Goal: Transaction & Acquisition: Purchase product/service

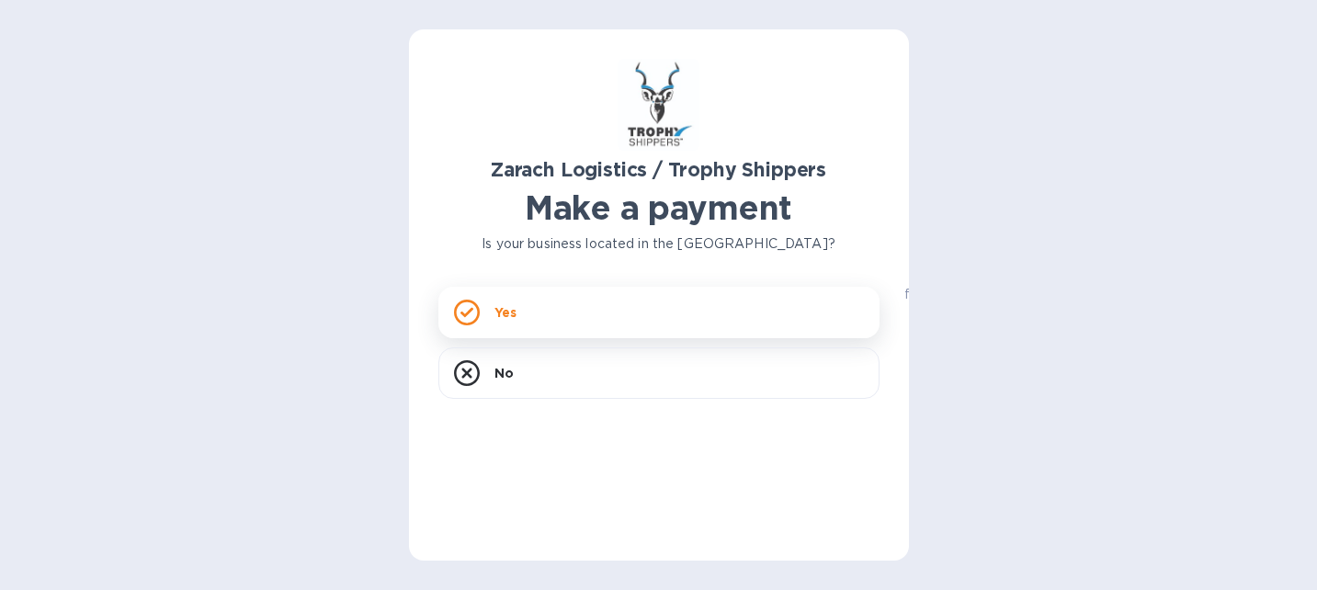
click at [483, 311] on div "Yes" at bounding box center [659, 312] width 441 height 51
click at [492, 308] on div "Yes" at bounding box center [659, 312] width 441 height 51
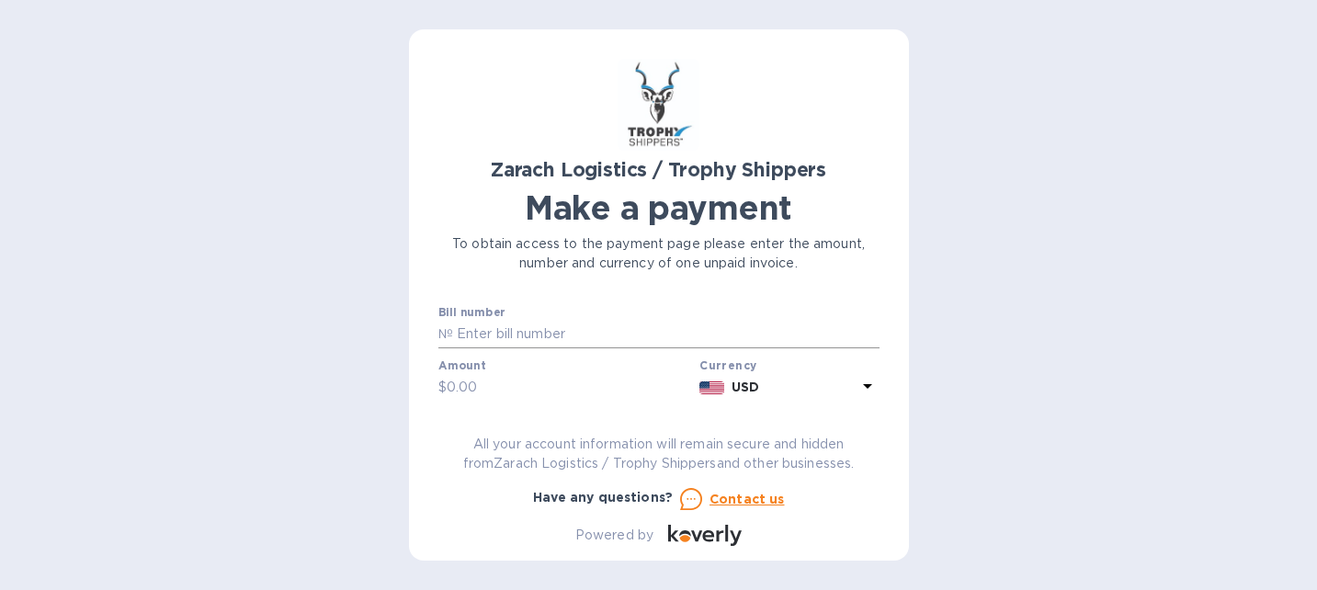
click at [515, 324] on input "text" at bounding box center [666, 335] width 427 height 28
type input "B00174346"
click at [484, 393] on input "text" at bounding box center [570, 388] width 246 height 28
type input "607.50"
click at [750, 390] on b "USD" at bounding box center [746, 387] width 28 height 15
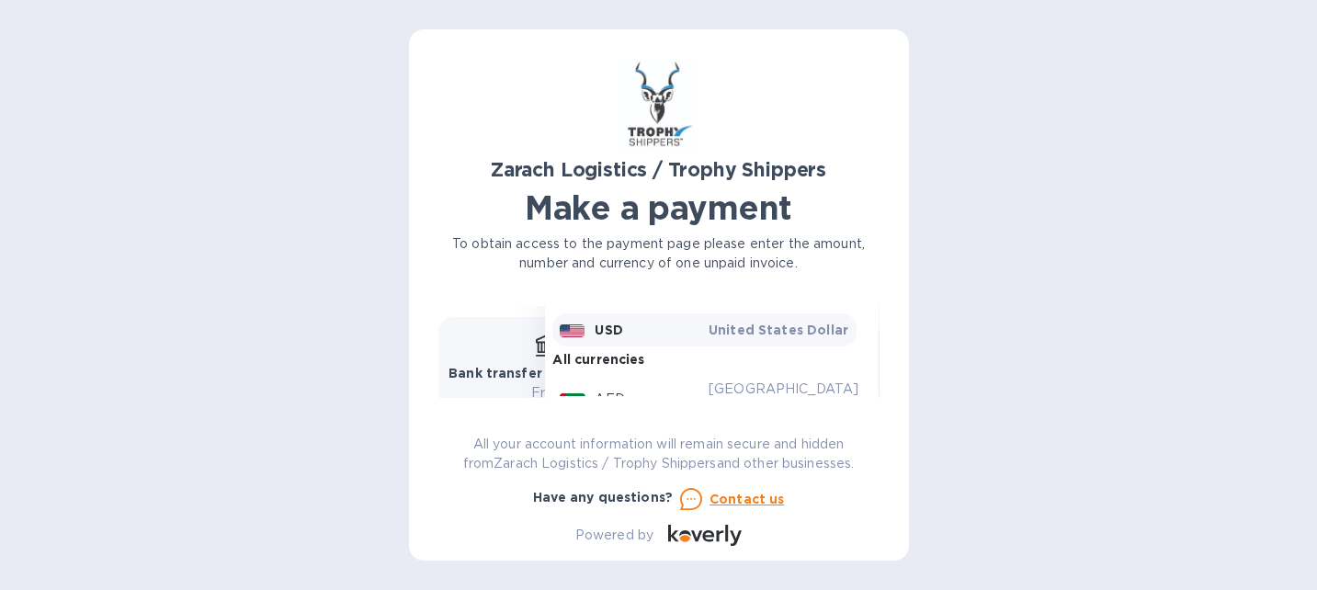
scroll to position [252, 0]
click at [743, 337] on p "United States Dollar" at bounding box center [780, 334] width 142 height 18
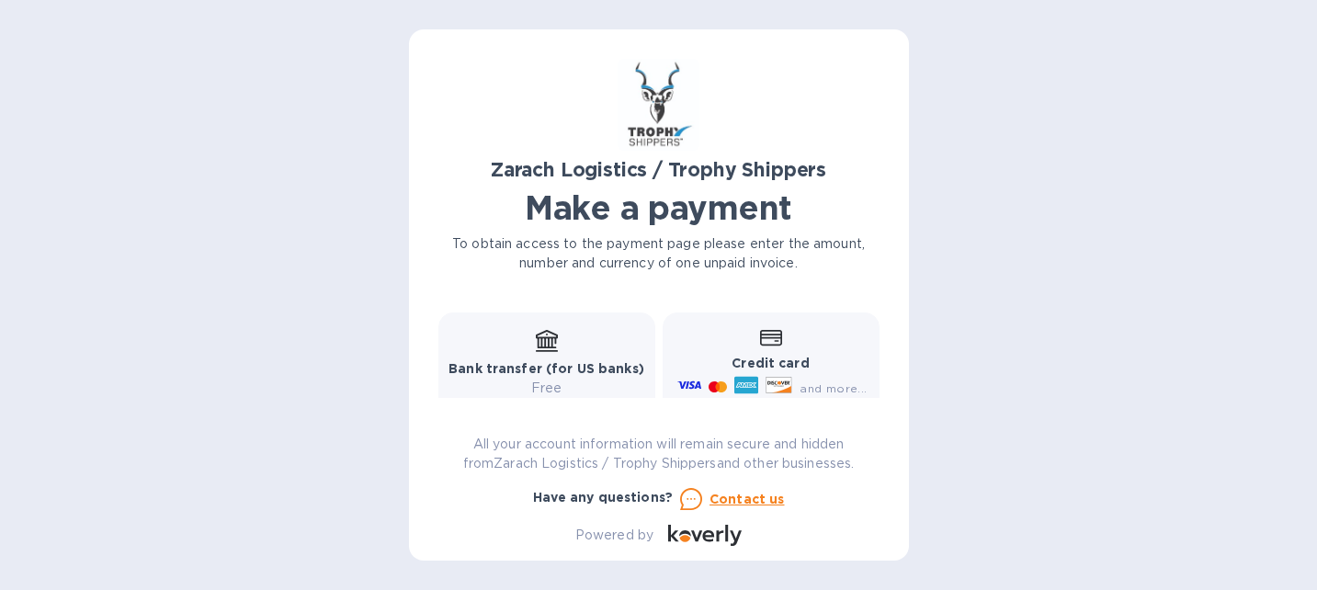
scroll to position [263, 0]
click at [741, 354] on b "Credit card" at bounding box center [770, 360] width 77 height 15
click at [774, 338] on icon at bounding box center [776, 339] width 5 height 2
click at [689, 383] on icon at bounding box center [690, 382] width 24 height 7
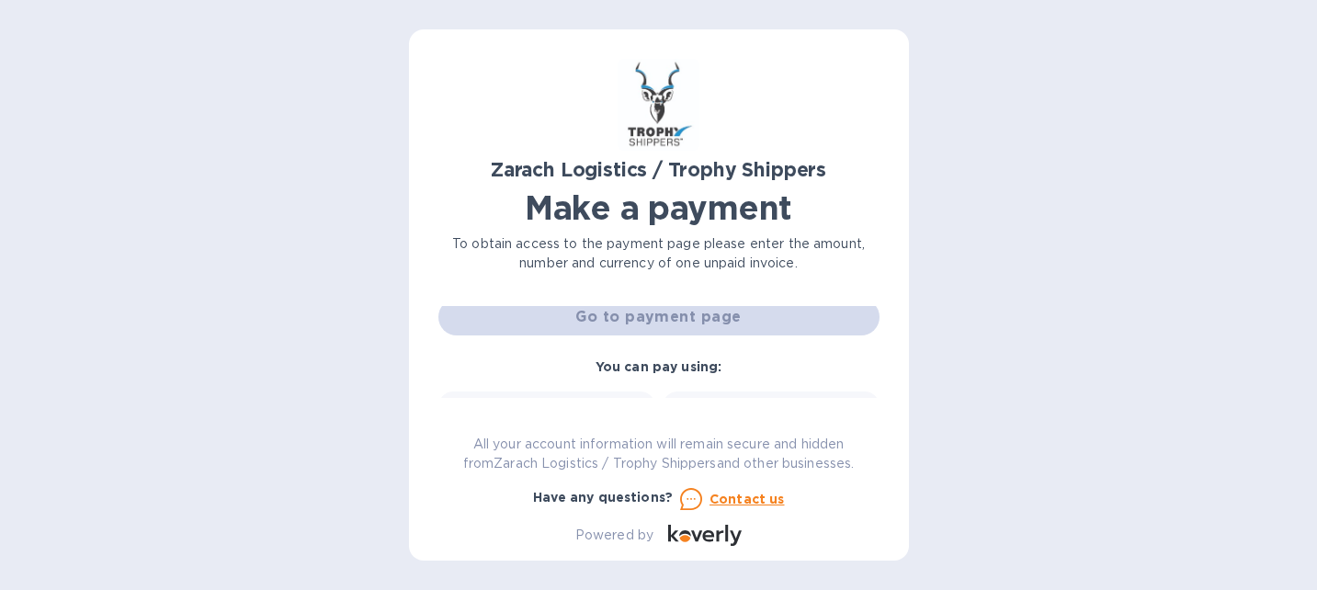
scroll to position [141, 0]
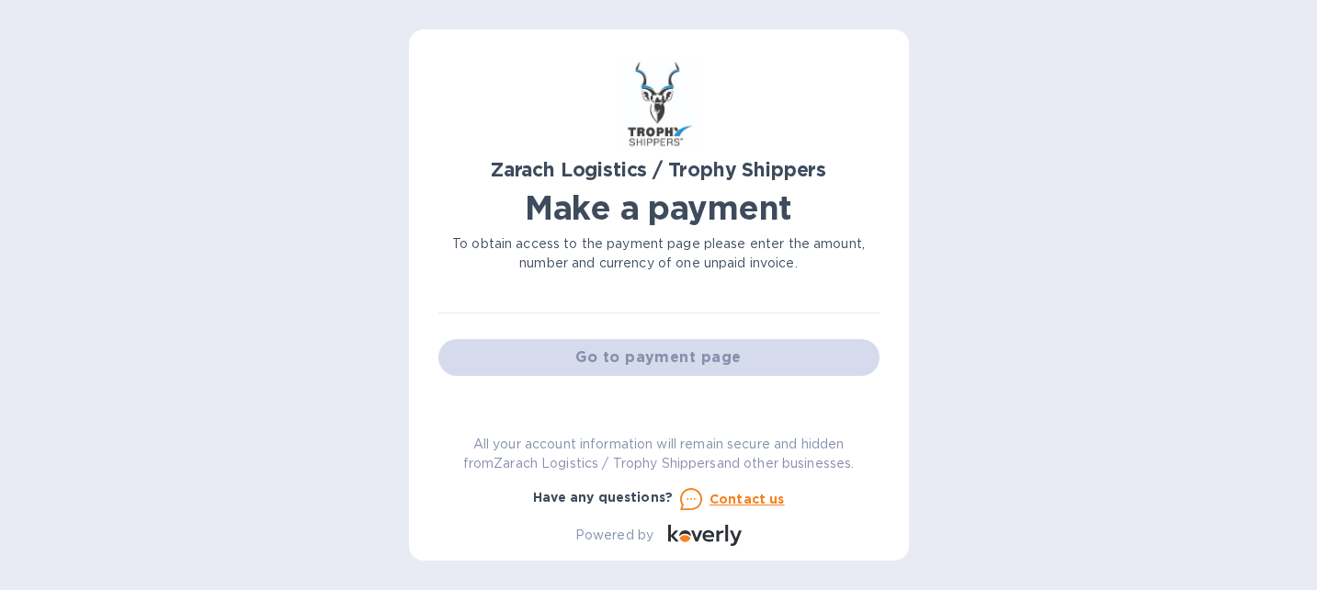
click at [683, 361] on div "Go to payment page" at bounding box center [659, 358] width 449 height 44
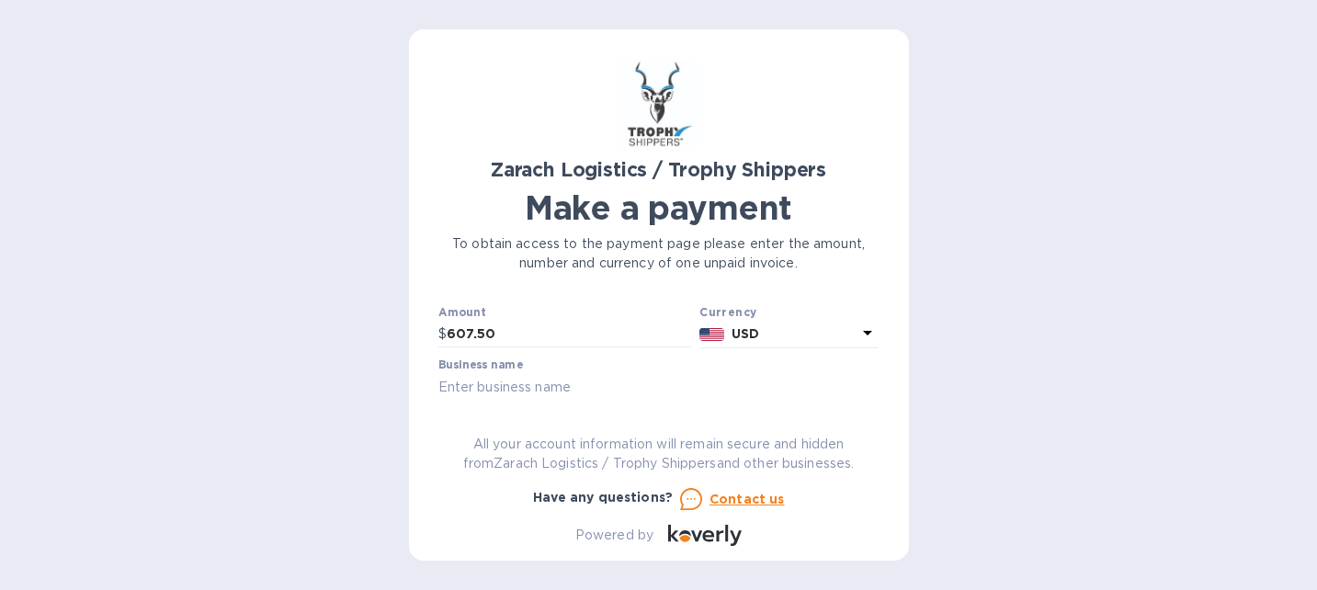
scroll to position [52, 0]
click at [569, 385] on input "text" at bounding box center [659, 388] width 441 height 28
type input "F"
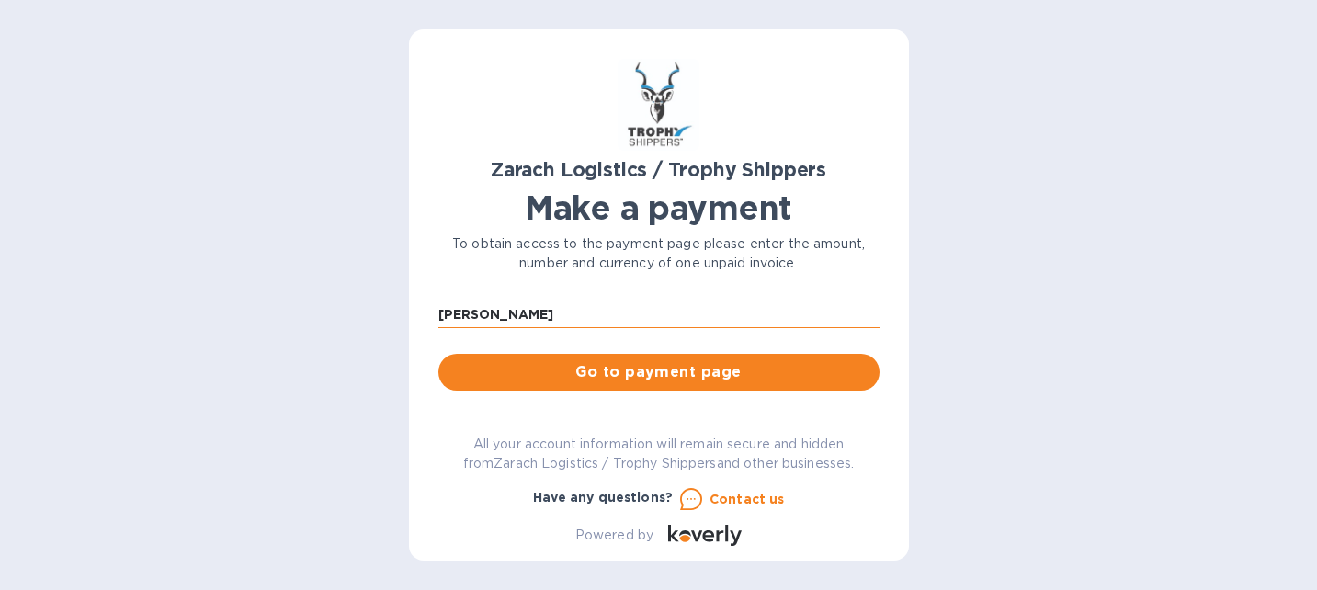
scroll to position [127, 0]
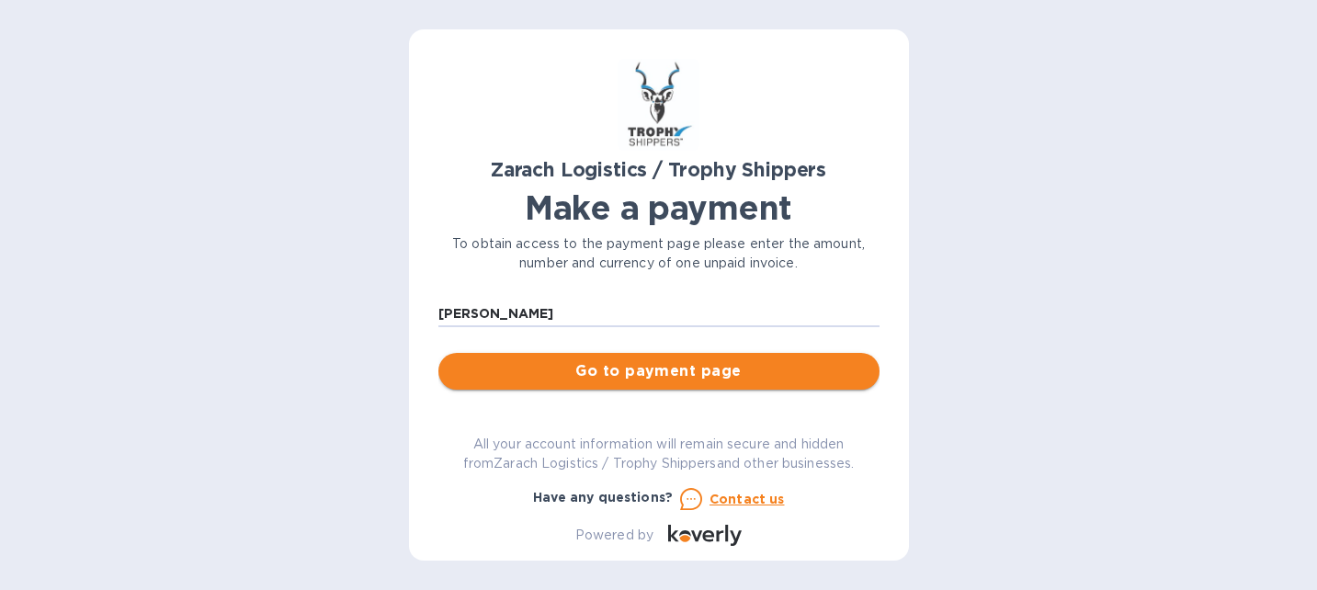
type input "STEVEN FINE"
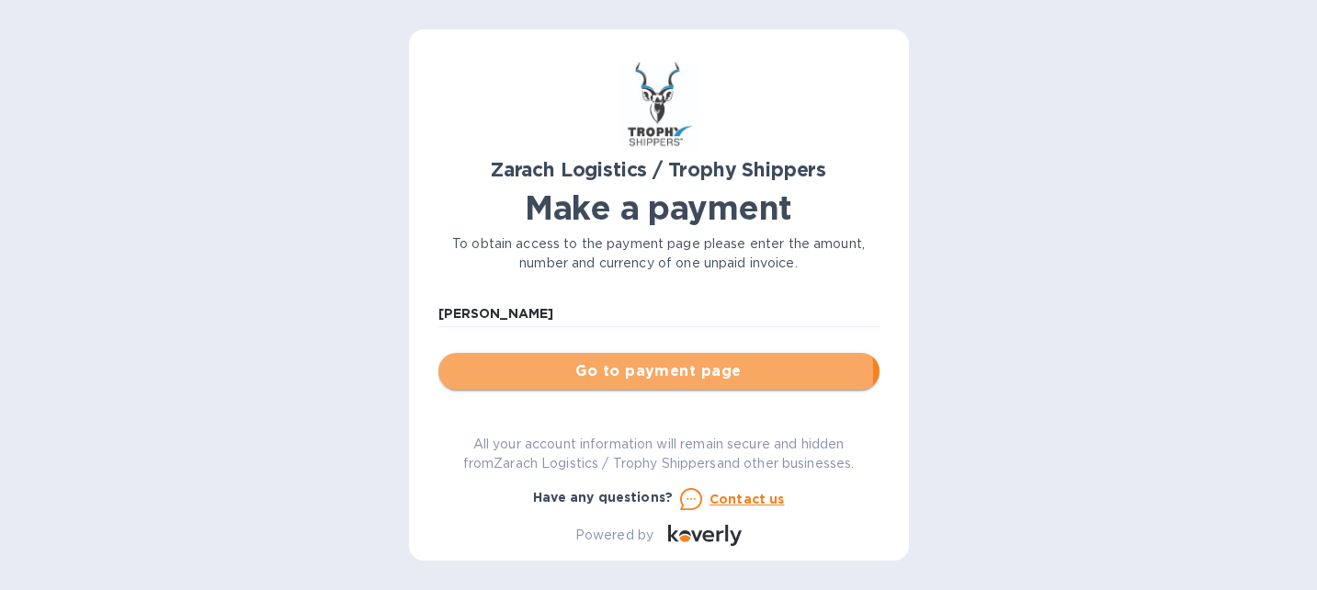
click at [620, 373] on span "Go to payment page" at bounding box center [659, 371] width 412 height 22
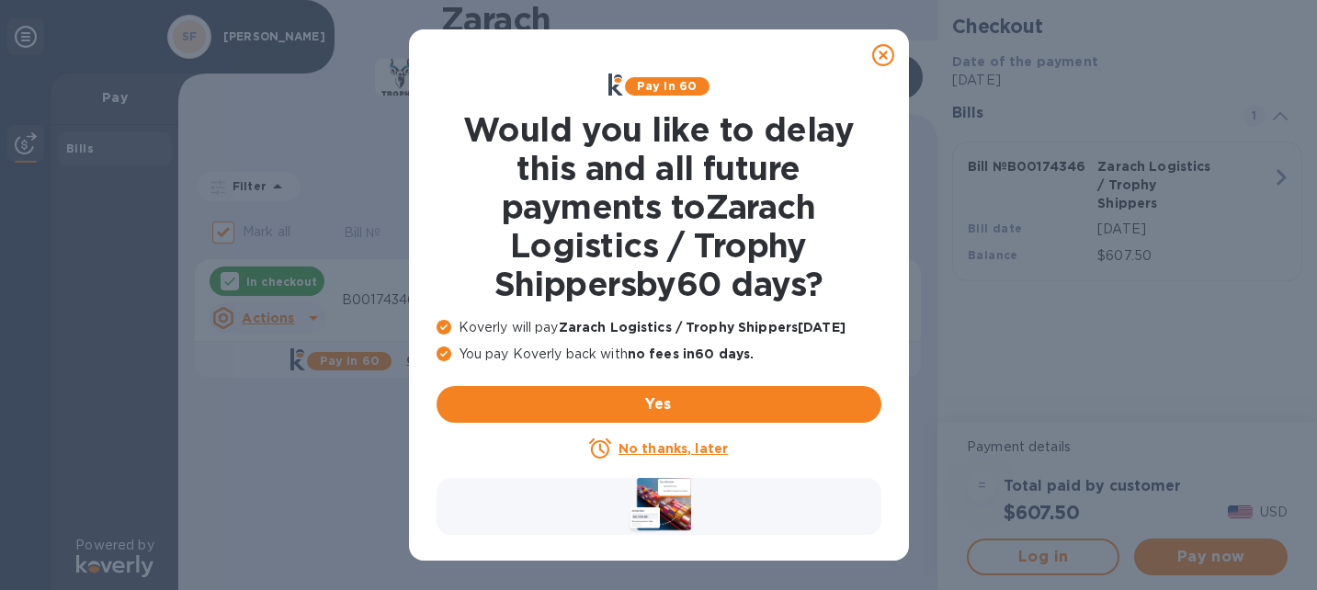
click at [645, 450] on u "No thanks, later" at bounding box center [673, 448] width 109 height 15
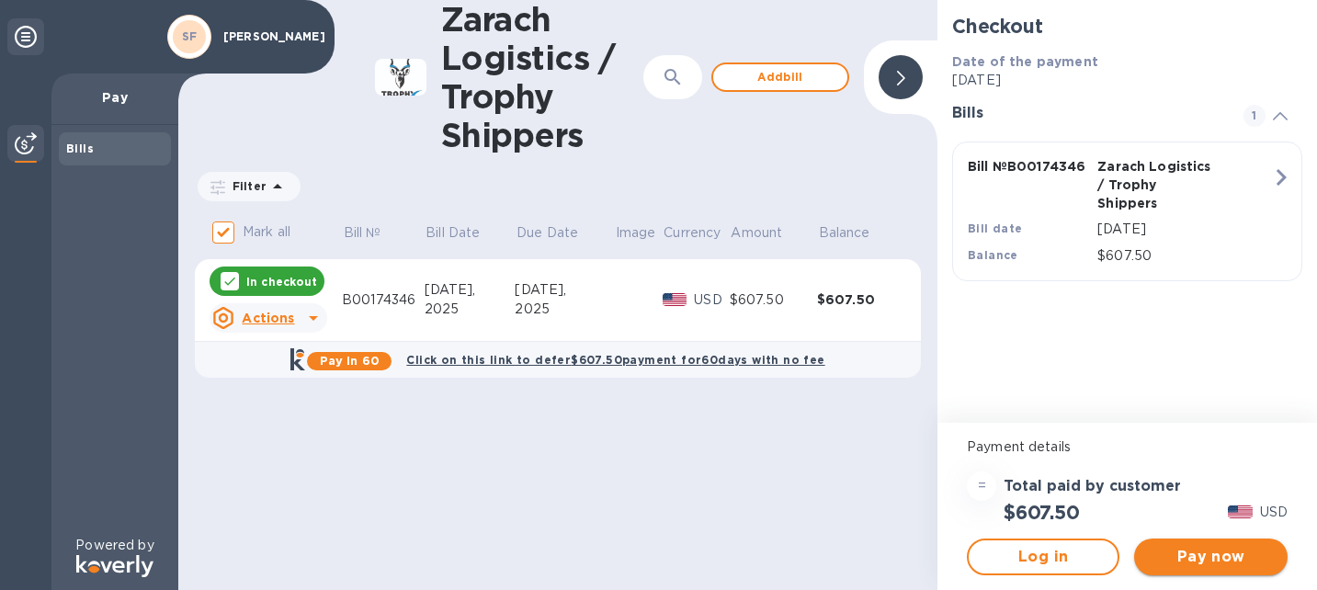
click at [1207, 553] on span "Pay now" at bounding box center [1210, 557] width 123 height 22
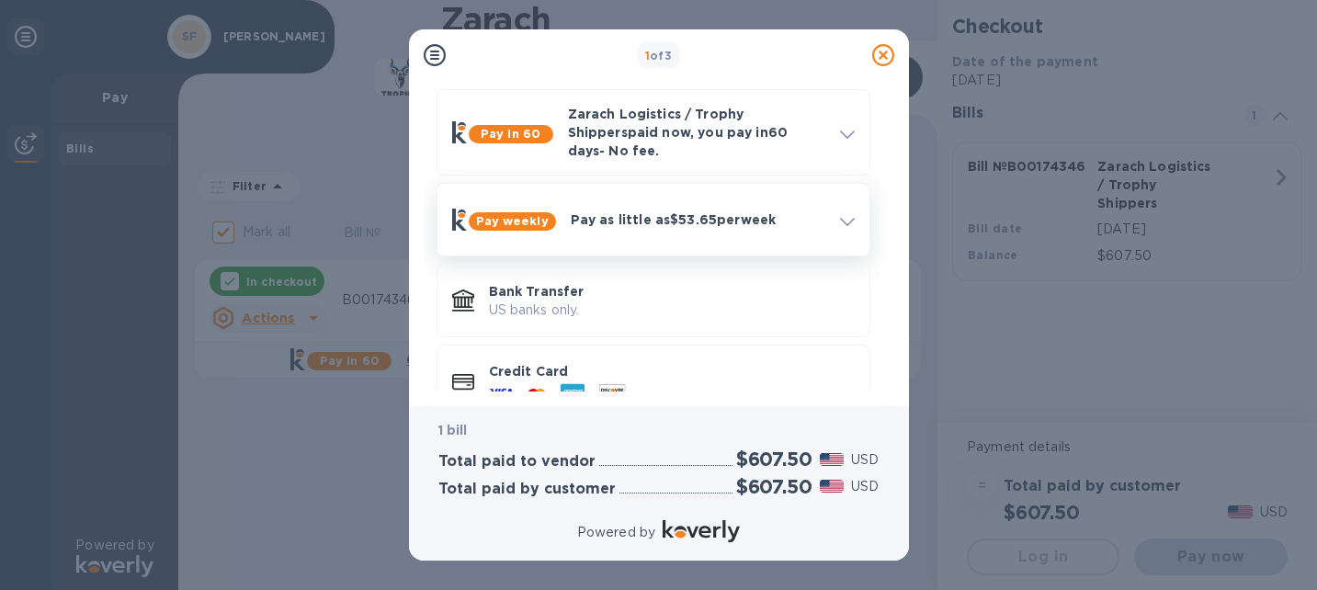
scroll to position [111, 0]
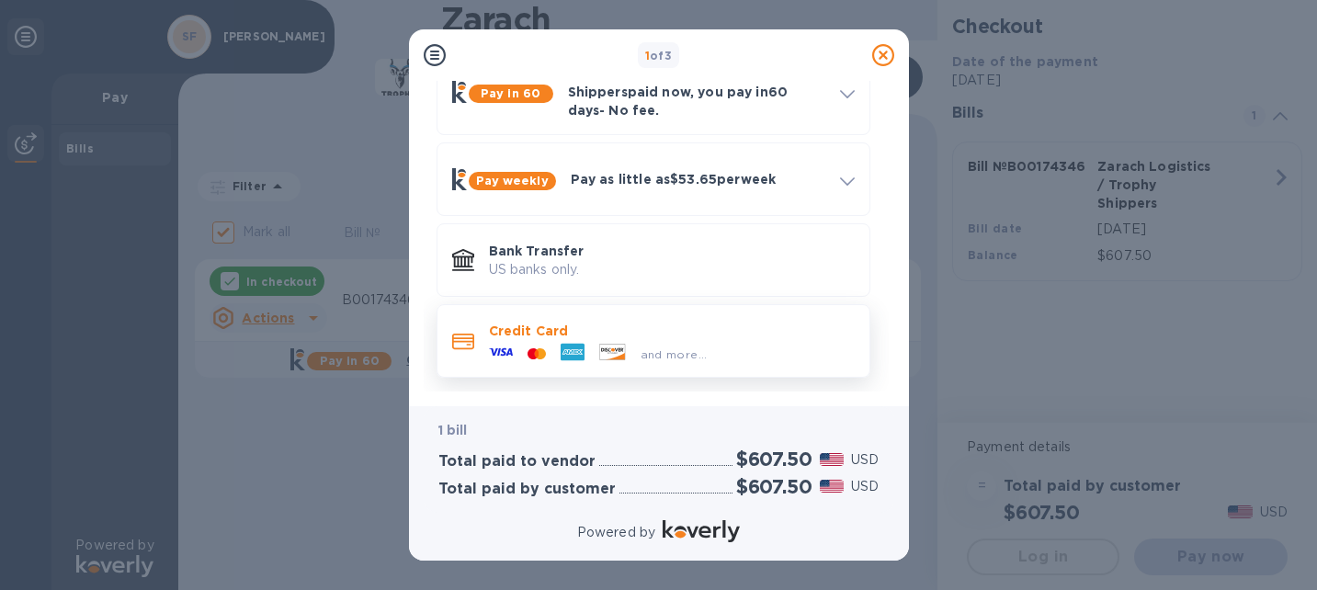
click at [514, 340] on div at bounding box center [501, 354] width 39 height 28
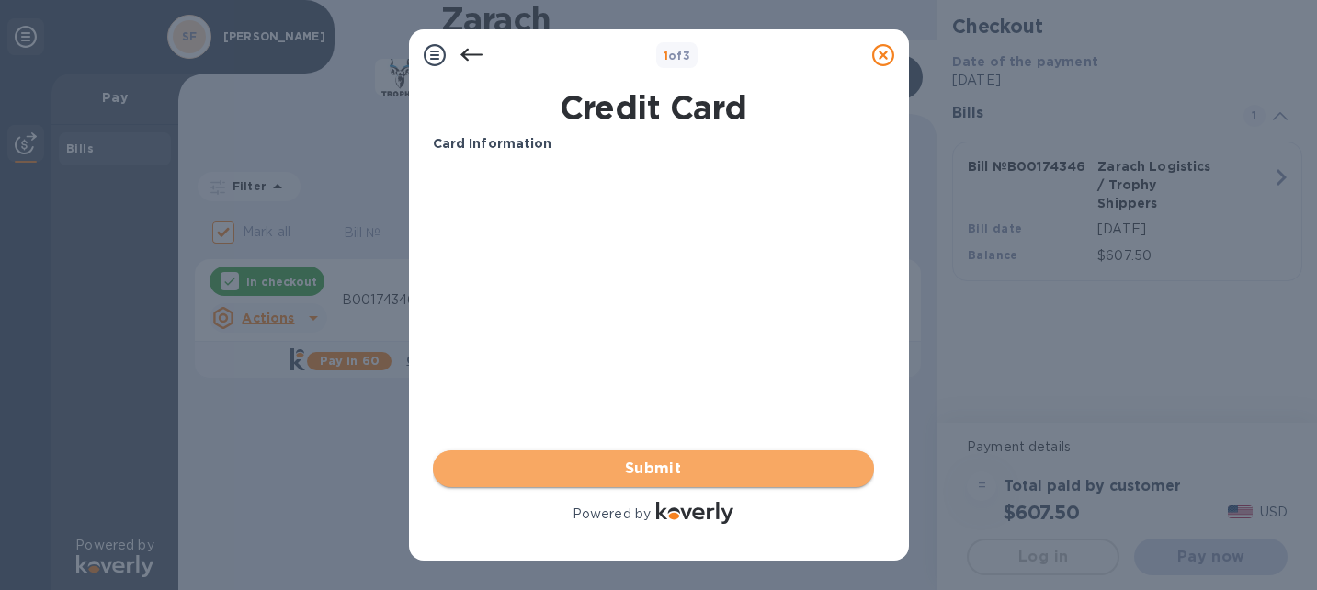
click at [654, 466] on span "Submit" at bounding box center [654, 469] width 412 height 22
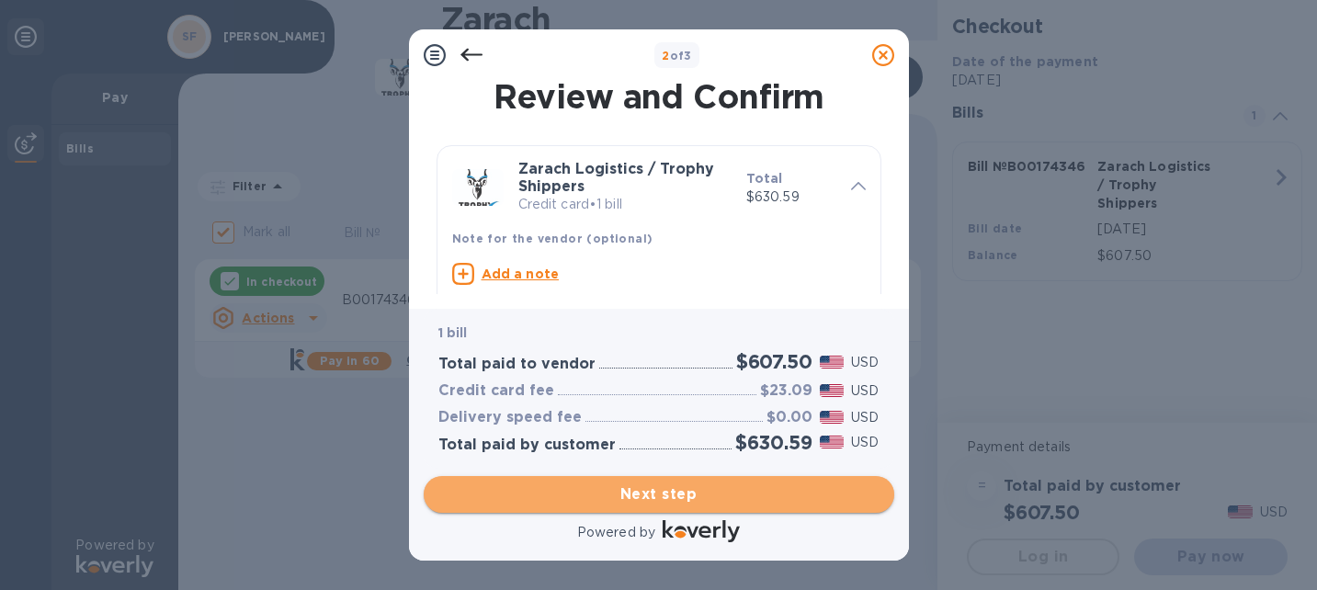
click at [656, 497] on span "Next step" at bounding box center [659, 495] width 441 height 22
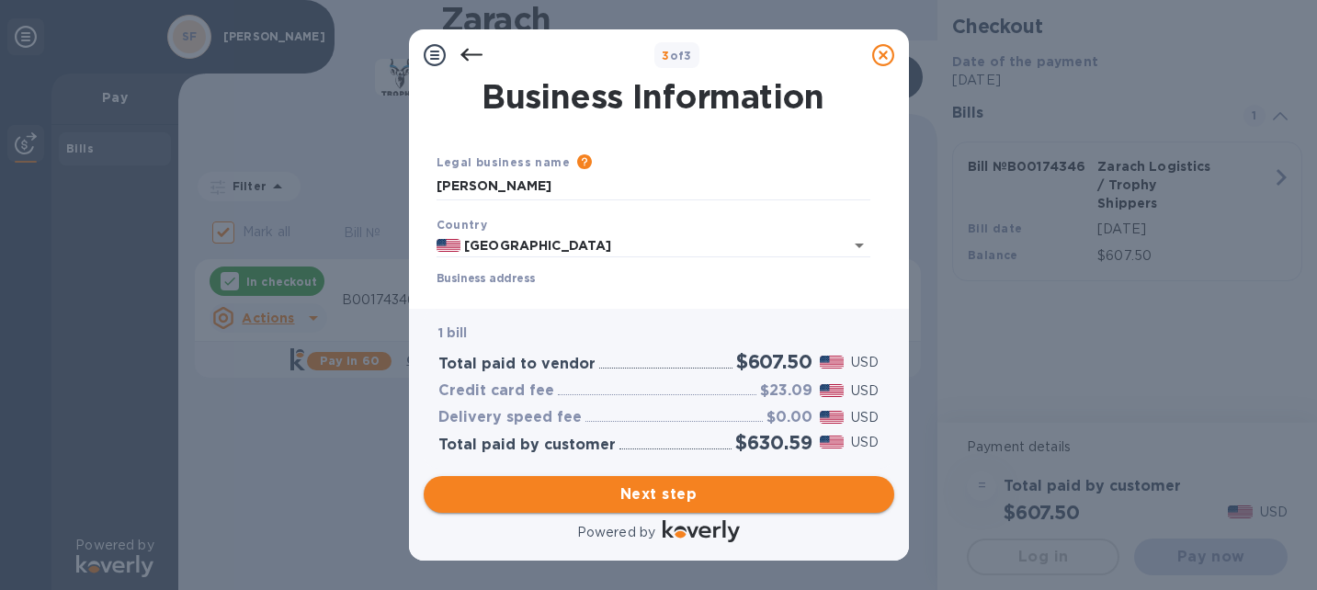
click at [658, 491] on span "Next step" at bounding box center [659, 495] width 441 height 22
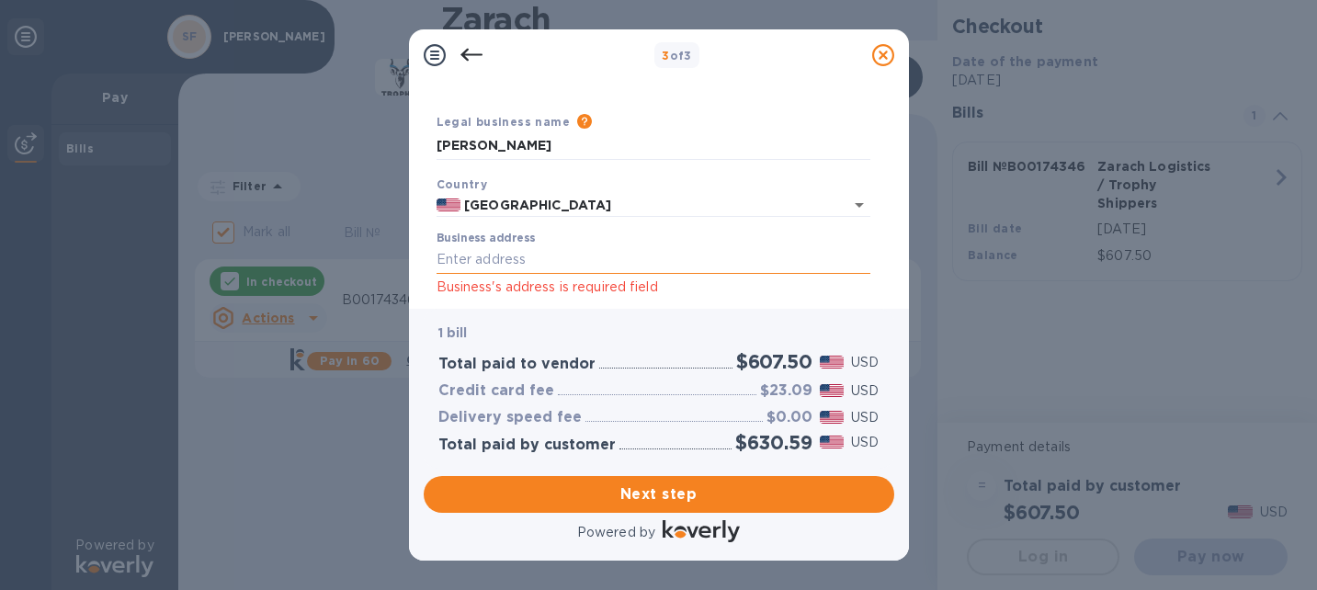
scroll to position [43, 0]
click at [494, 259] on input "Business address" at bounding box center [654, 258] width 434 height 28
type input "3030 137th Lane SW"
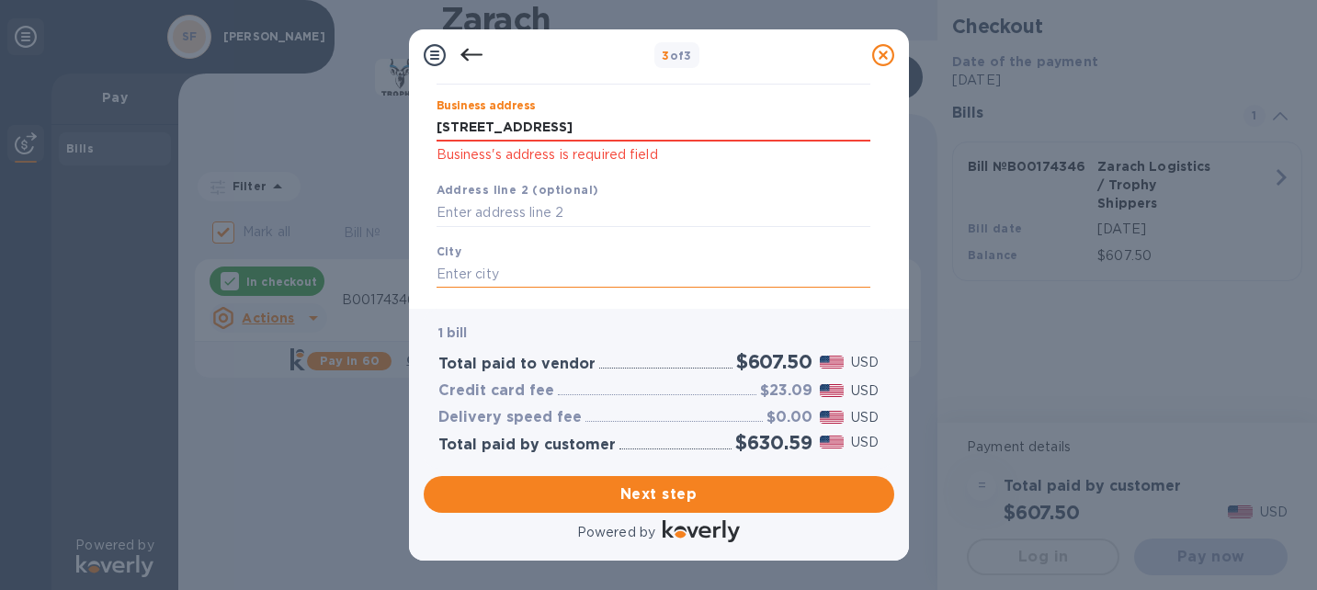
scroll to position [174, 0]
click at [509, 262] on input "text" at bounding box center [654, 273] width 434 height 28
click at [503, 271] on input "text" at bounding box center [654, 273] width 434 height 28
type input "t"
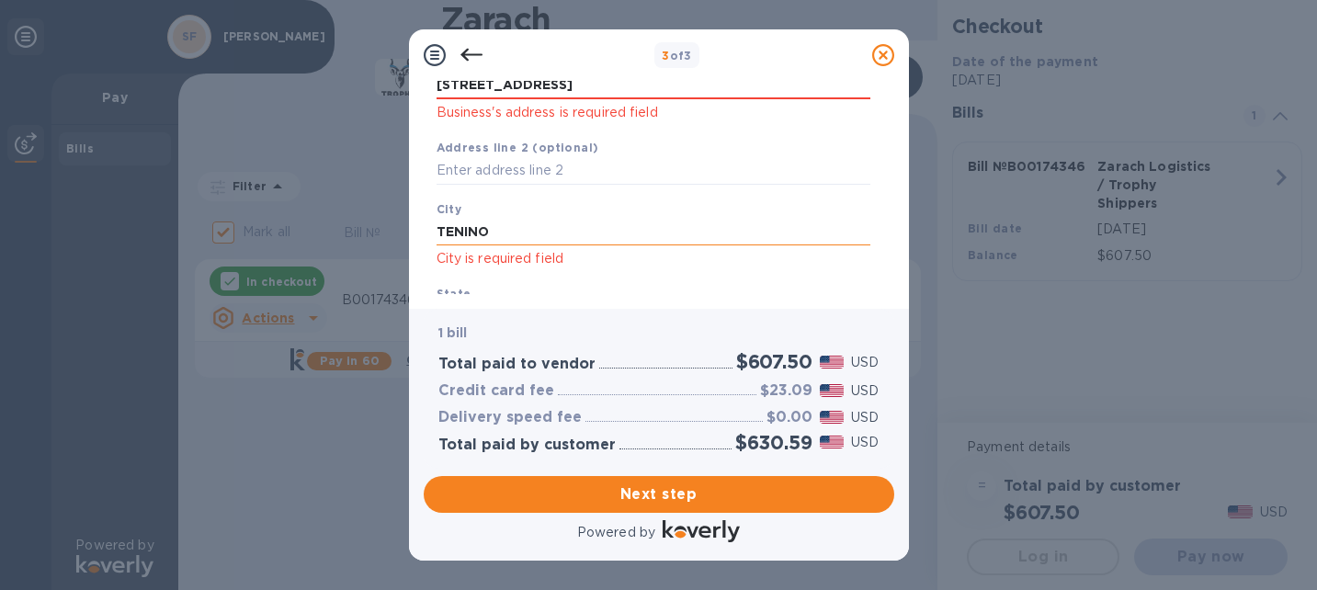
scroll to position [255, 0]
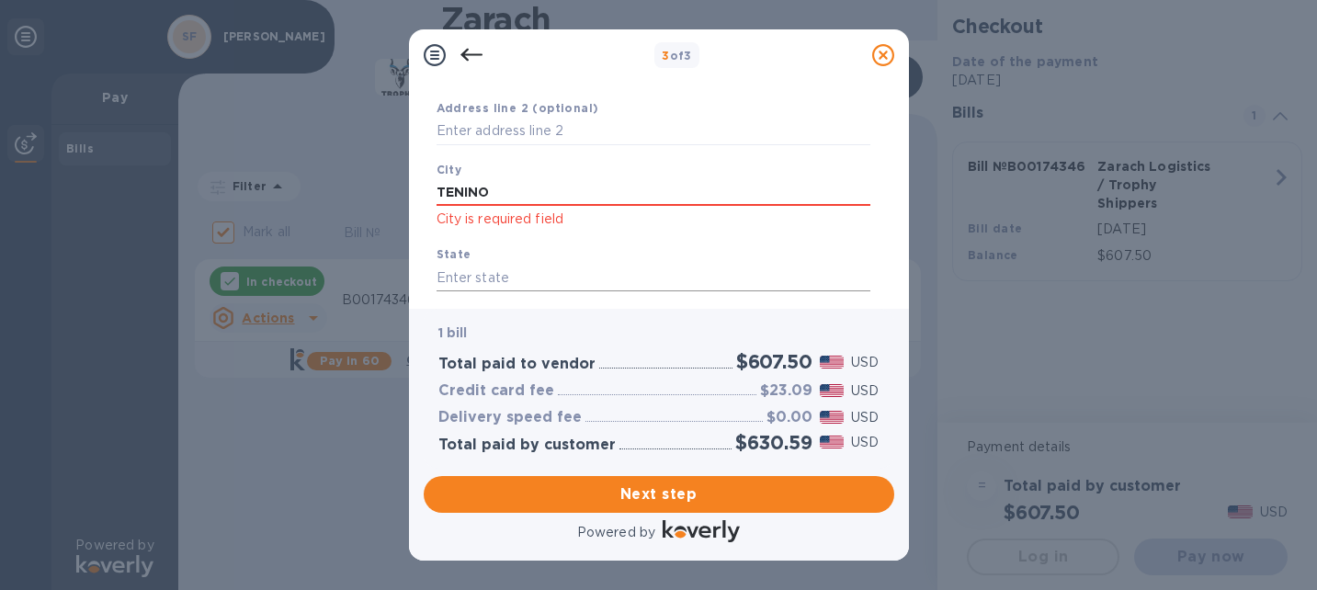
type input "TENINO"
click at [473, 268] on input "text" at bounding box center [654, 278] width 434 height 28
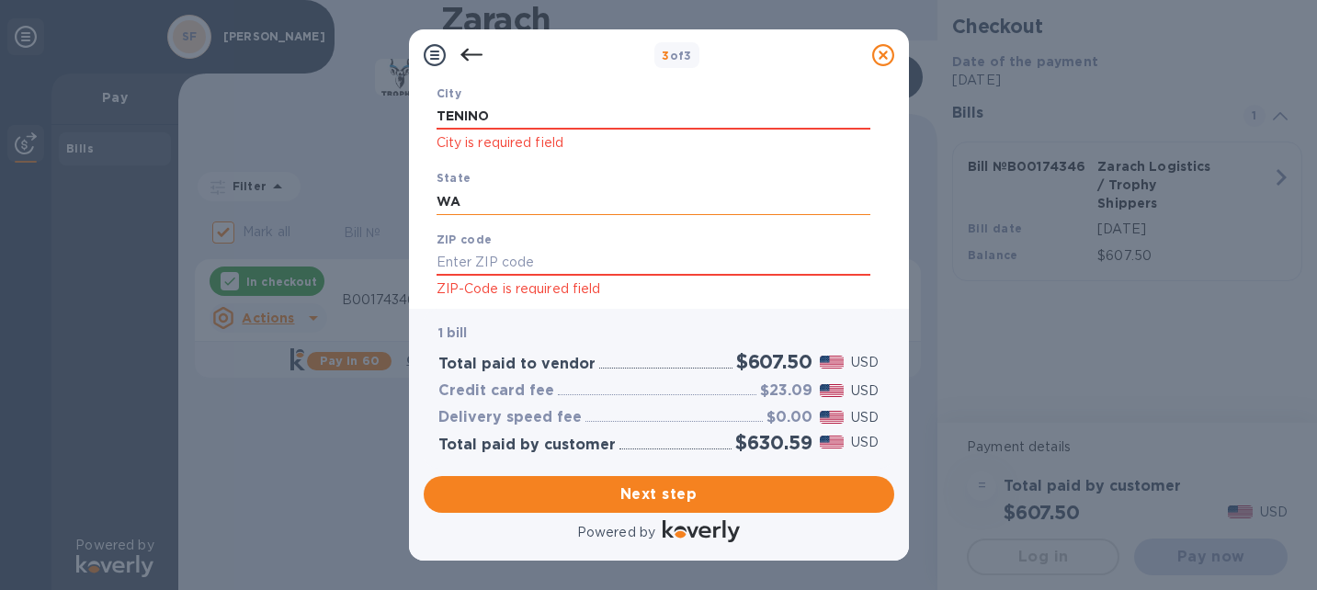
scroll to position [353, 0]
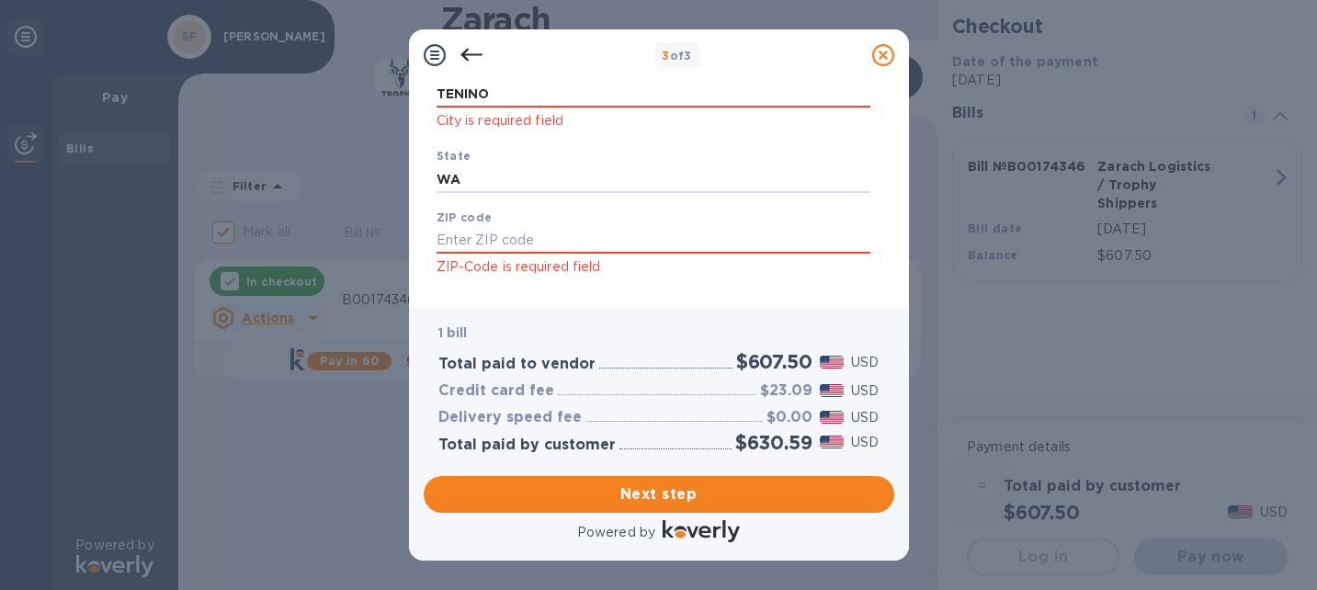
type input "WA"
click at [494, 271] on p "ZIP-Code is required field" at bounding box center [654, 266] width 434 height 21
click at [492, 251] on input "text" at bounding box center [654, 241] width 434 height 28
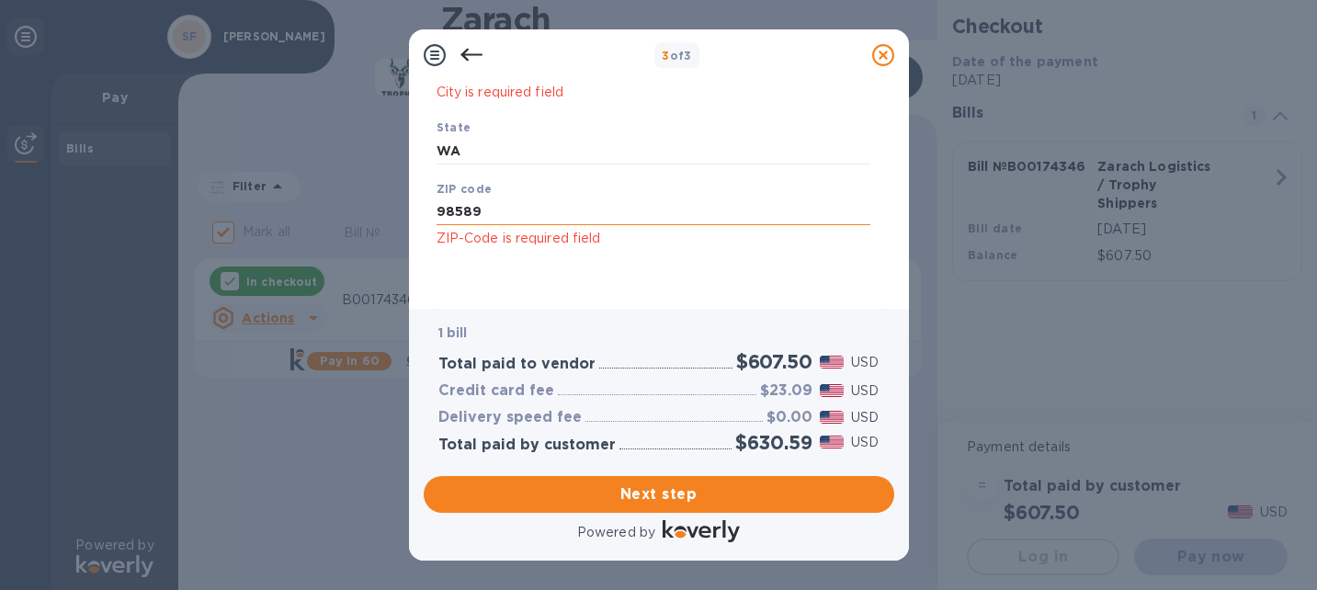
scroll to position [382, 0]
type input "98589"
click at [648, 496] on span "Next step" at bounding box center [659, 495] width 441 height 22
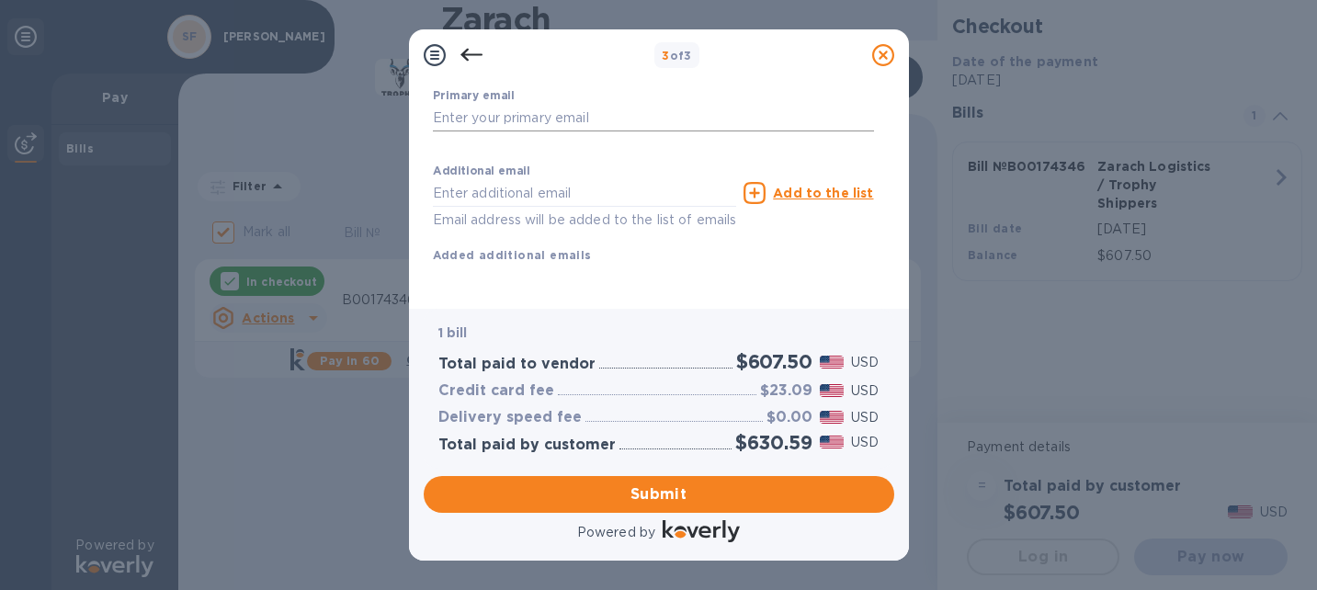
click at [501, 104] on input "text" at bounding box center [653, 118] width 441 height 28
type input "steven.w.fine@gmail.com"
type input "Steven"
type input "Fine"
type input "3605089583"
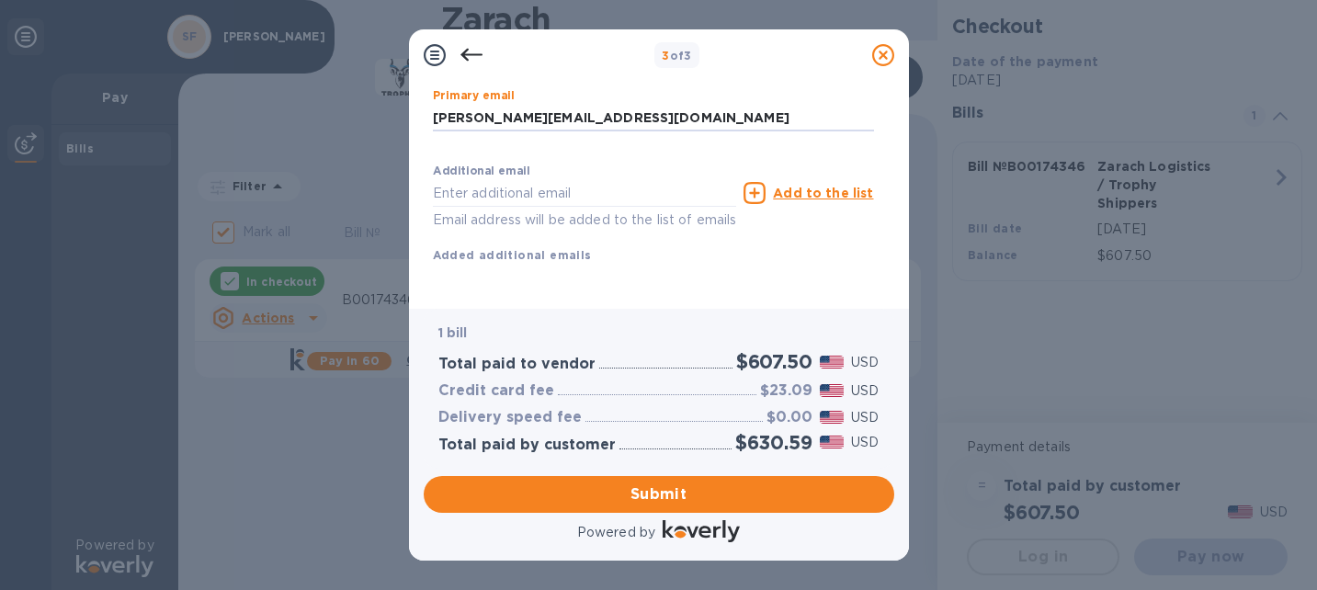
type input "steven.w.fine@gmail.com"
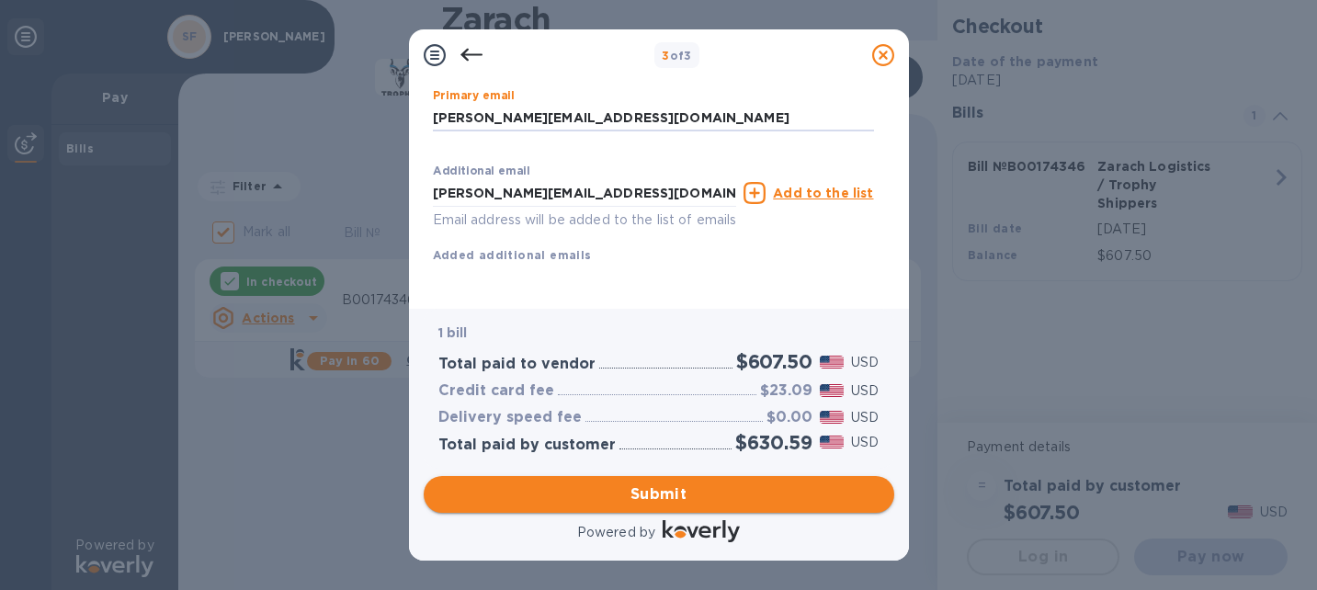
click at [663, 495] on span "Submit" at bounding box center [659, 495] width 441 height 22
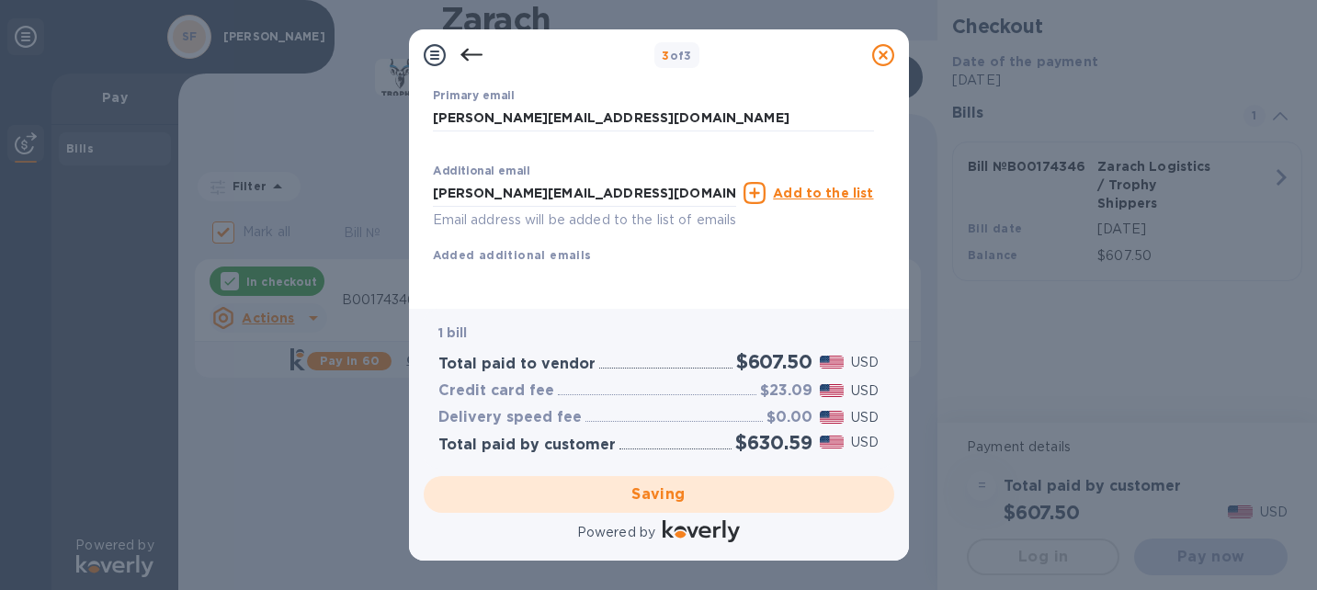
checkbox input "false"
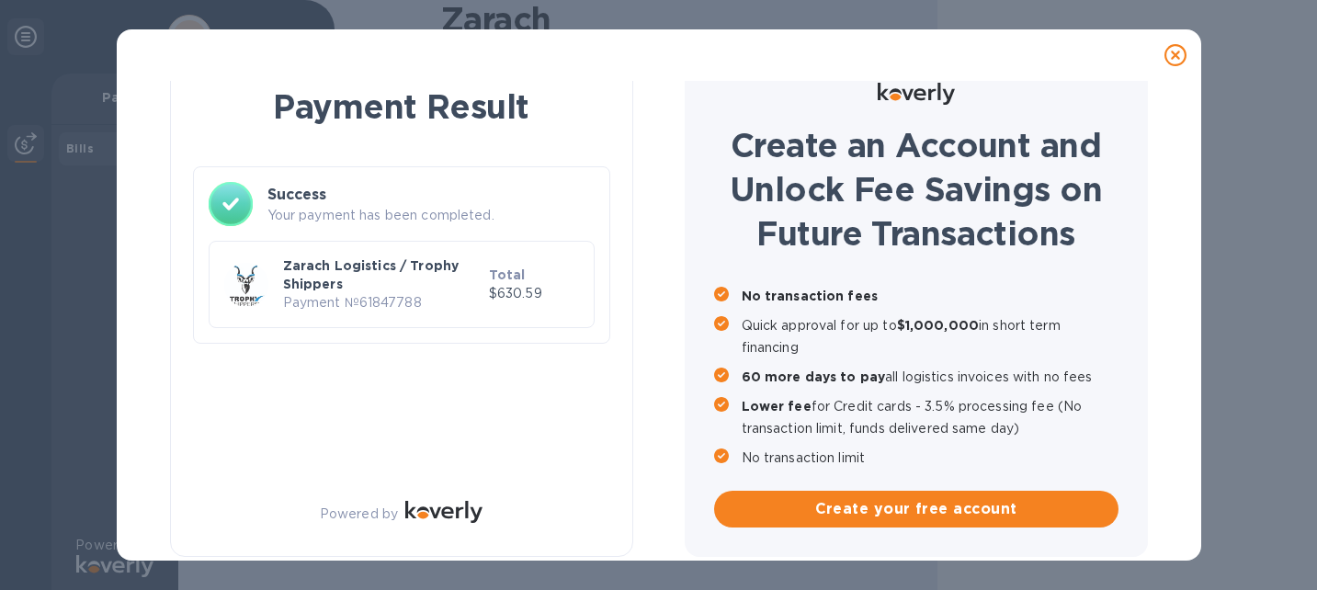
scroll to position [31, 0]
